Goal: Information Seeking & Learning: Find specific page/section

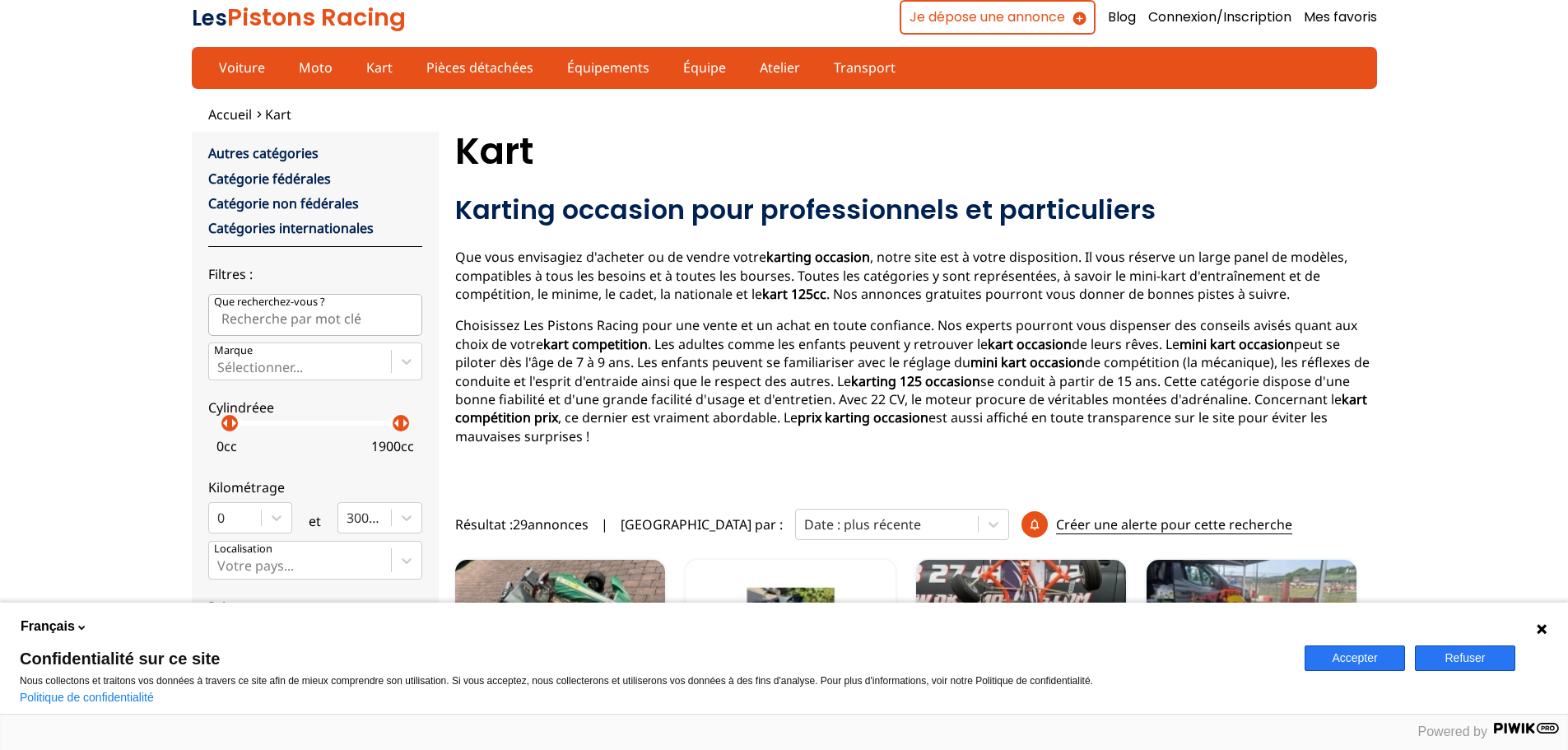
click at [1439, 649] on button "Refuser" at bounding box center [1465, 658] width 101 height 25
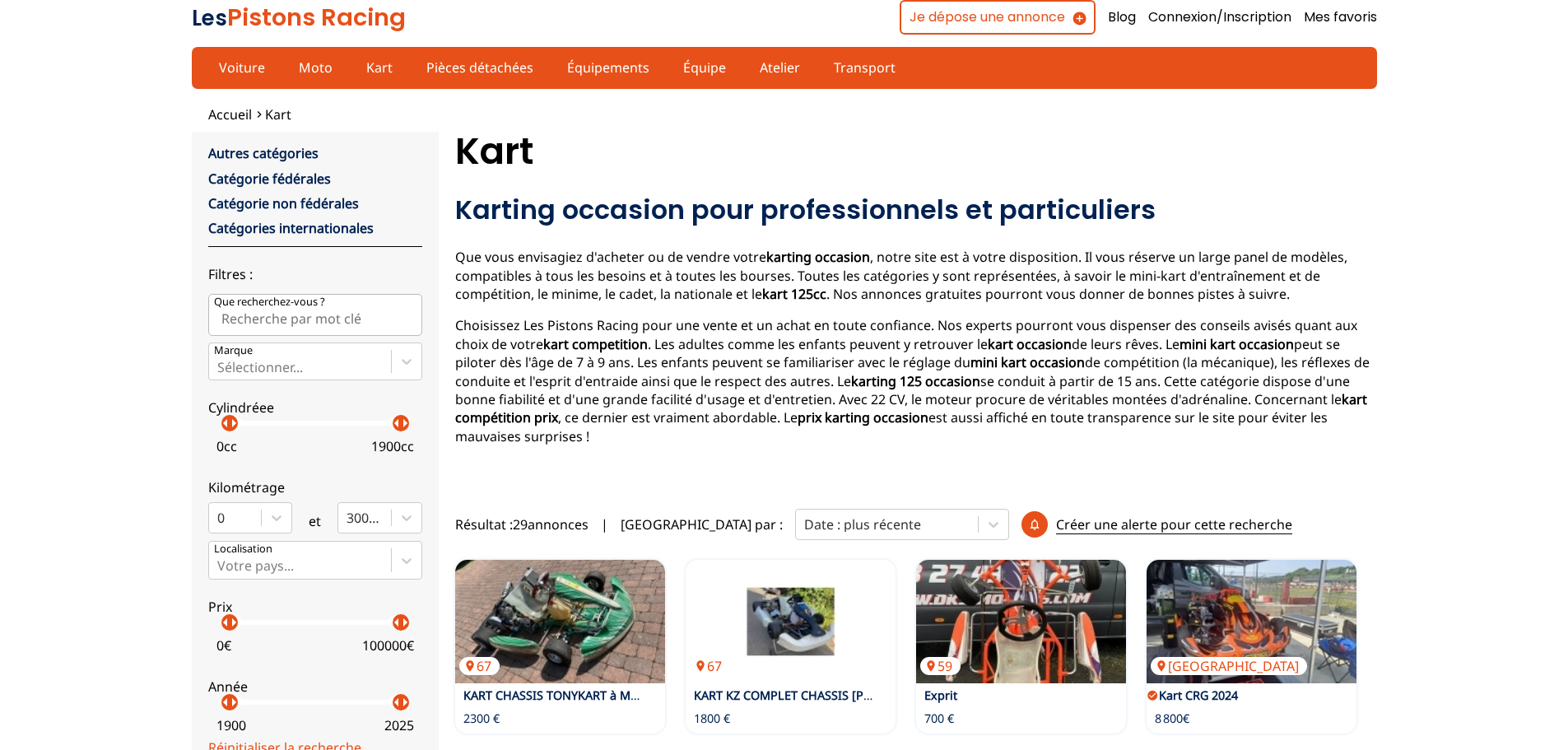
click at [318, 318] on input "Que recherchez-vous ?" at bounding box center [314, 314] width 214 height 41
type input "mychron"
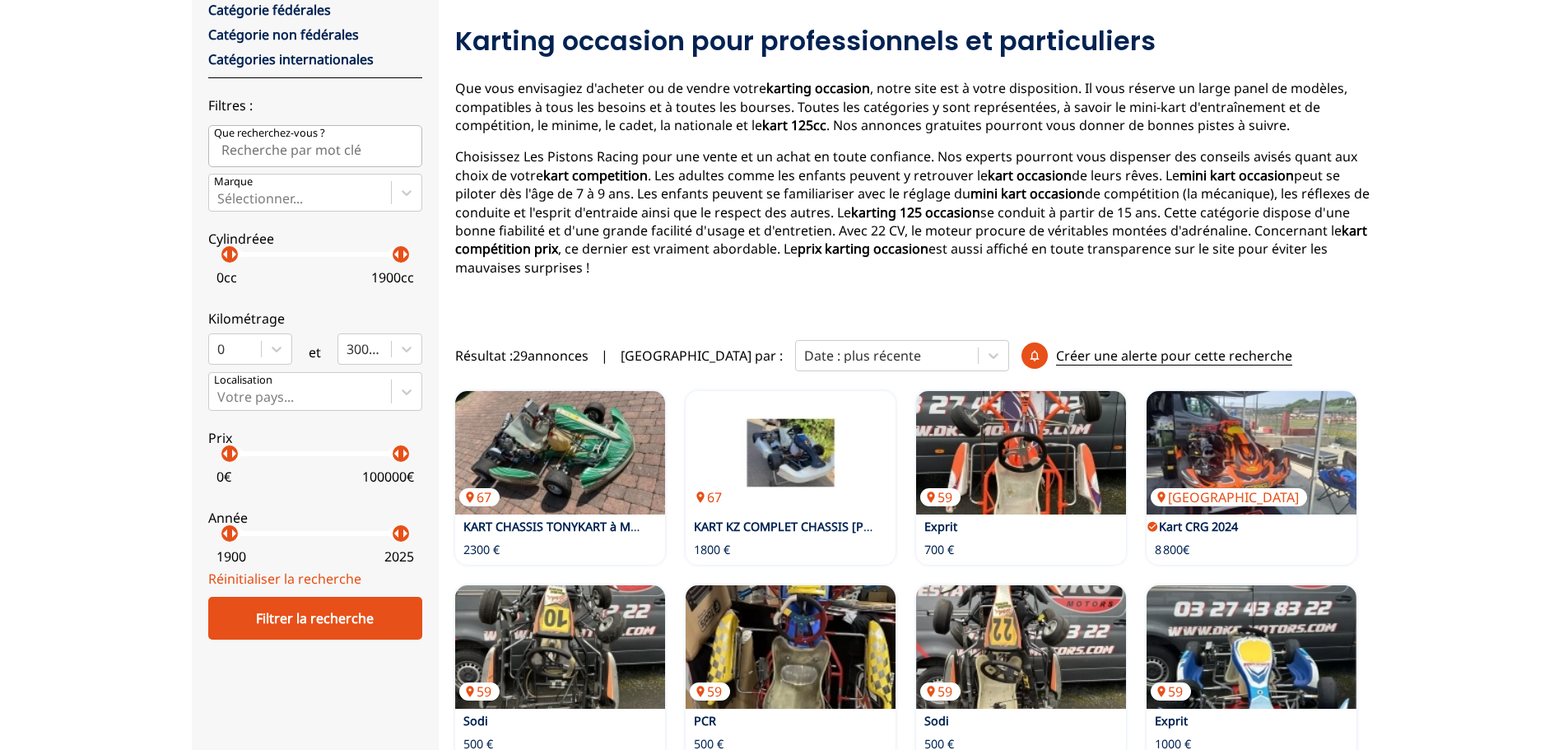
scroll to position [164, 0]
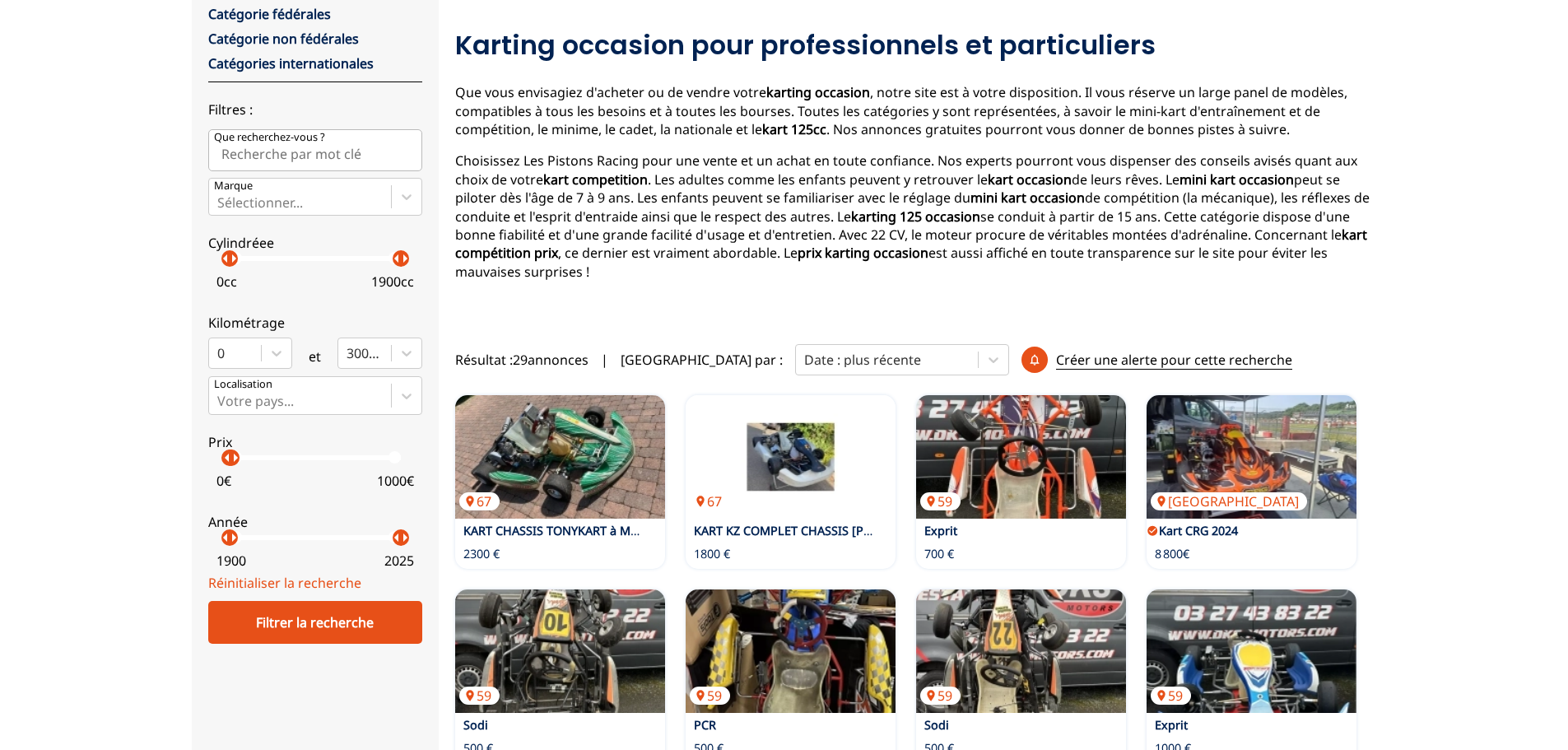
drag, startPoint x: 405, startPoint y: 466, endPoint x: 230, endPoint y: 468, distance: 175.0
click at [230, 468] on label "Prix arrow_left arrow_right arrow_left arrow_right 0 € 1000 €" at bounding box center [314, 458] width 214 height 73
click at [307, 625] on div "Filtrer la recherche" at bounding box center [314, 622] width 214 height 43
